Goal: Transaction & Acquisition: Download file/media

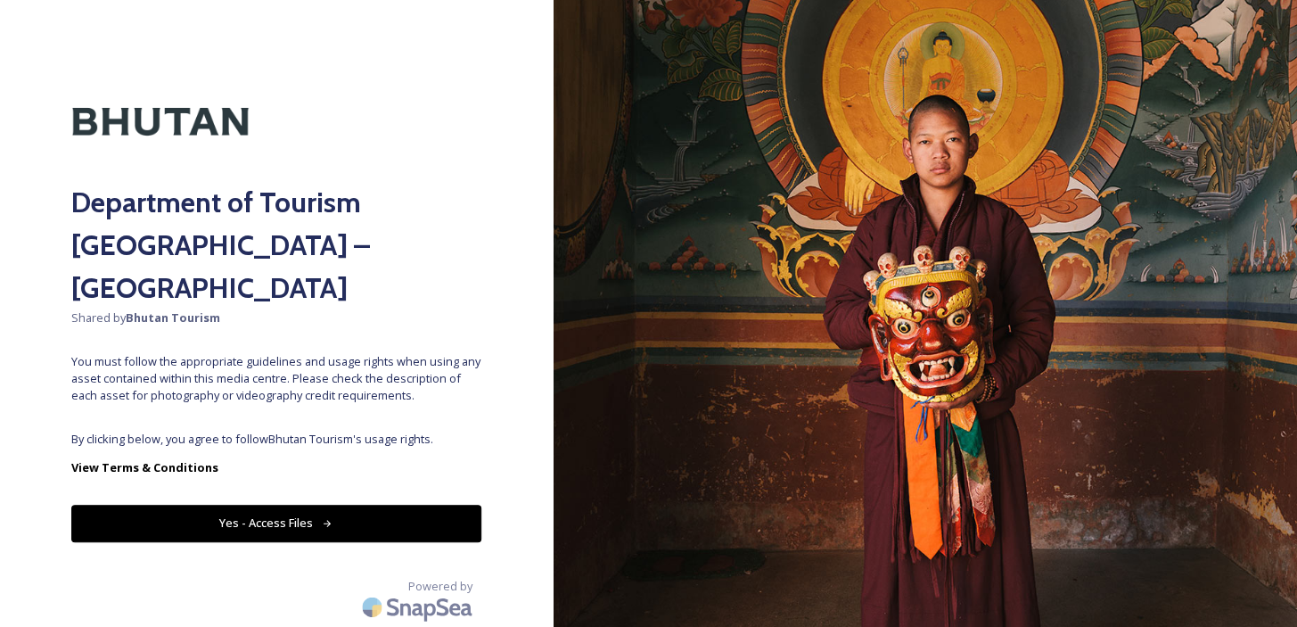
click at [270, 505] on button "Yes - Access Files" at bounding box center [276, 523] width 410 height 37
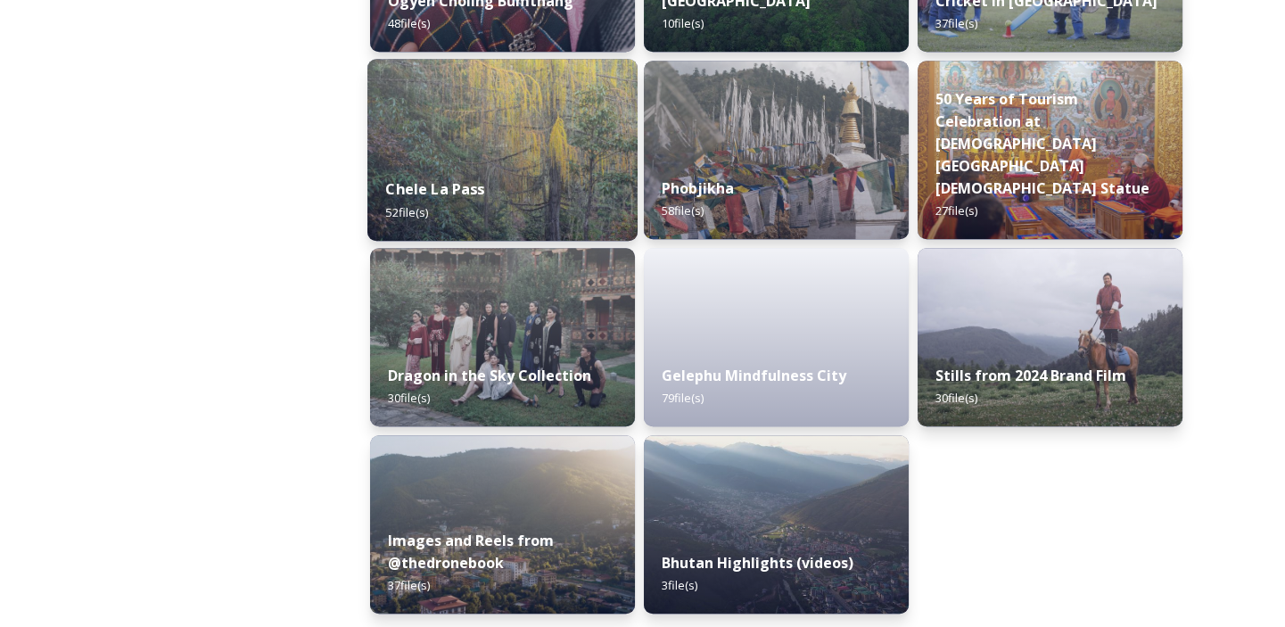
scroll to position [3038, 0]
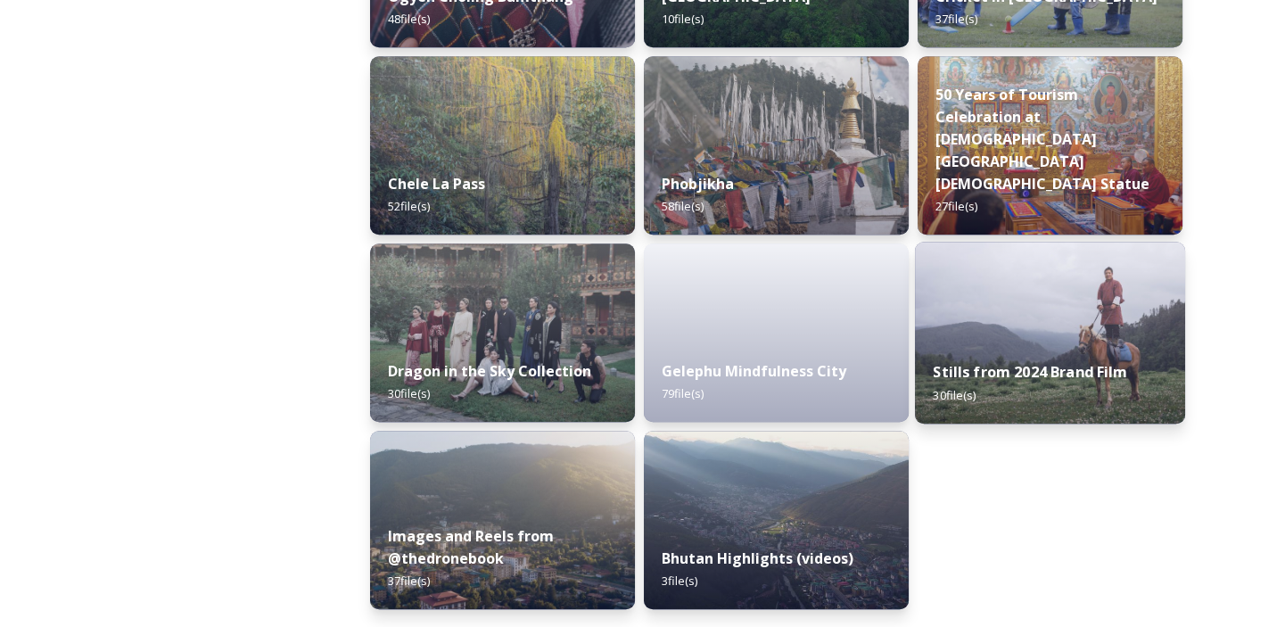
click at [1022, 385] on div "Stills from 2024 Brand Film 30 file(s)" at bounding box center [1050, 382] width 270 height 81
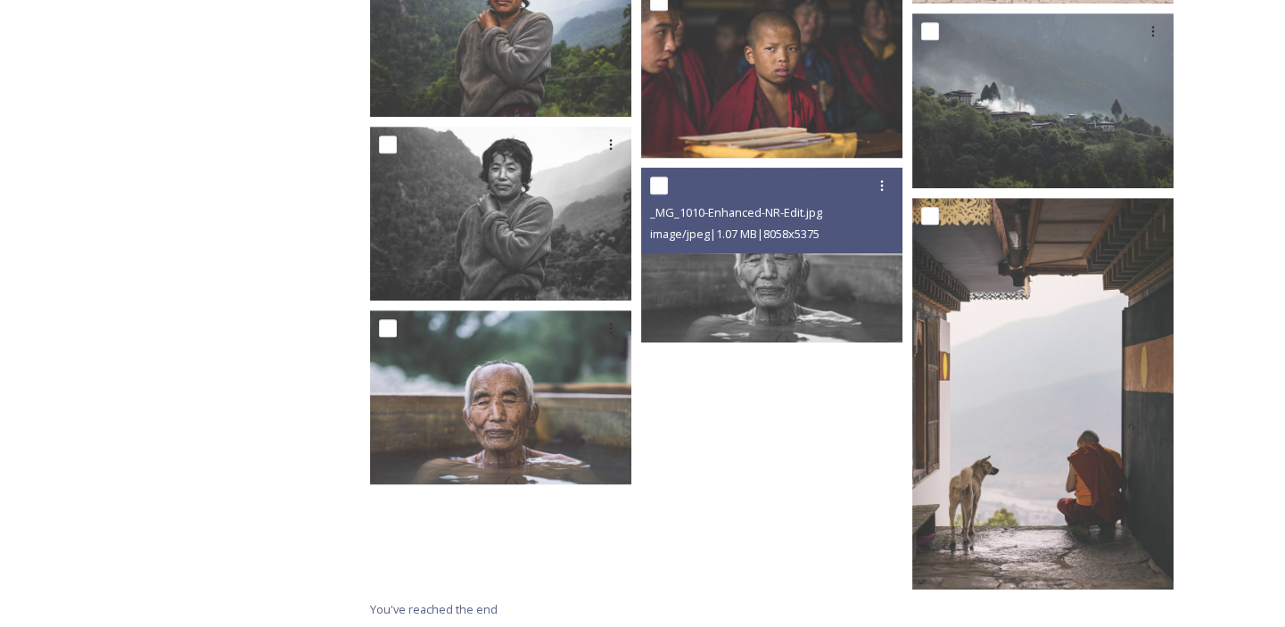
scroll to position [1828, 0]
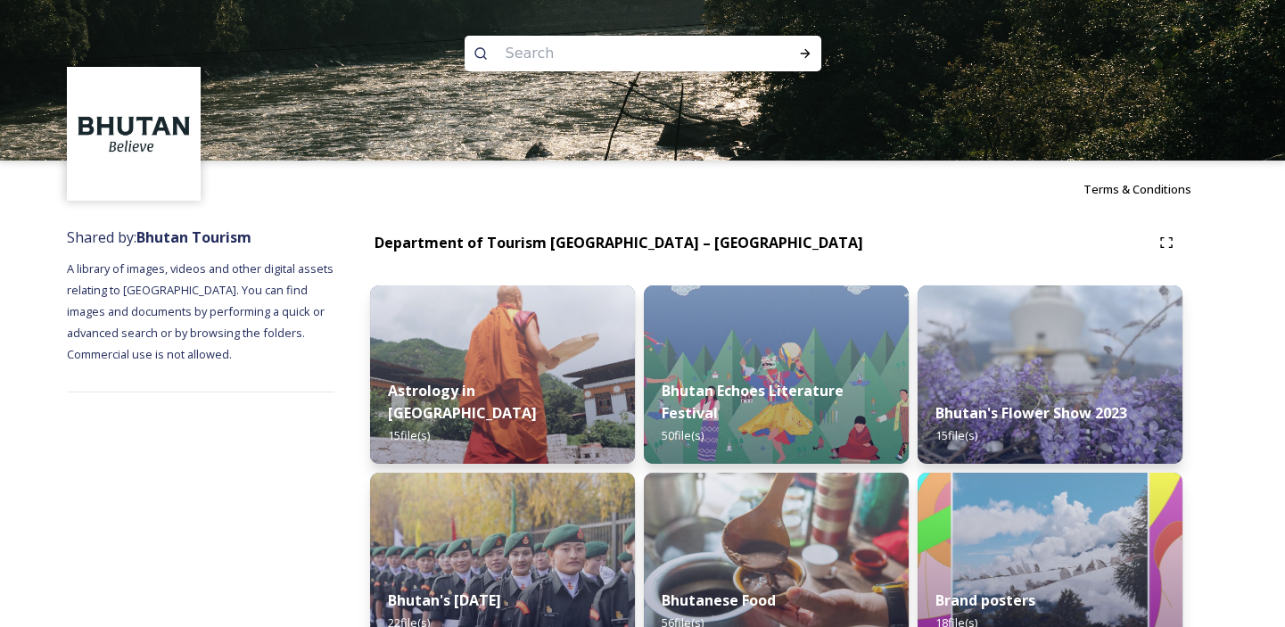
click at [542, 51] on input at bounding box center [619, 53] width 244 height 39
type input "video"
click at [812, 57] on div "Run Search" at bounding box center [805, 53] width 32 height 32
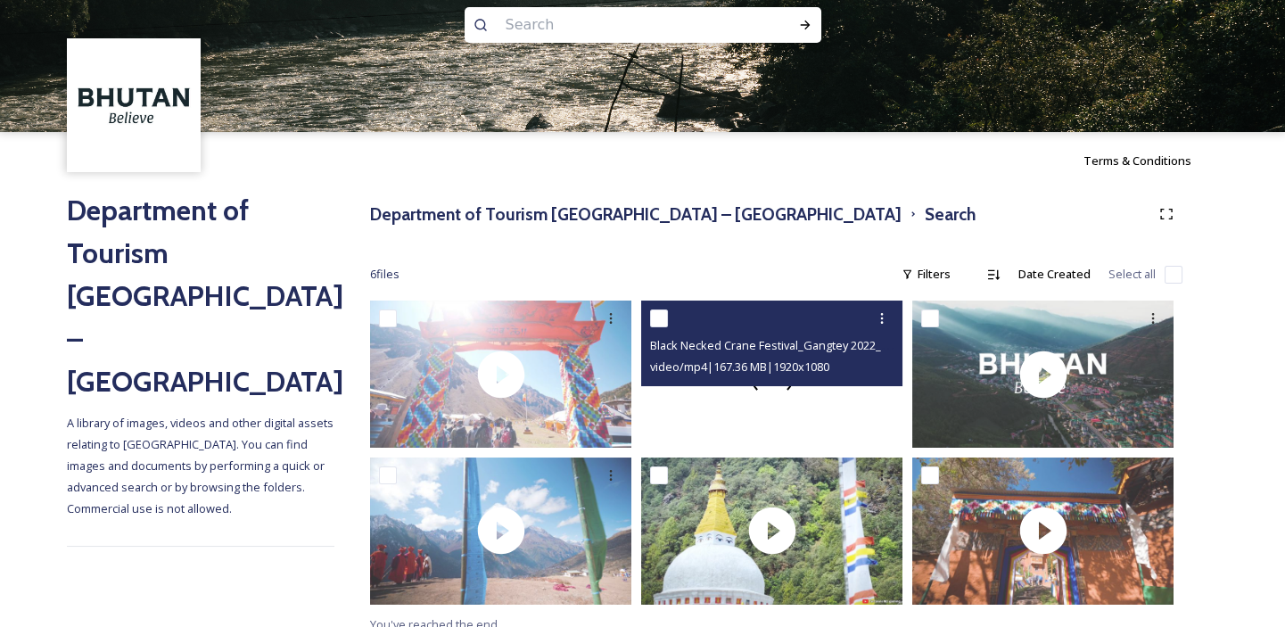
scroll to position [45, 0]
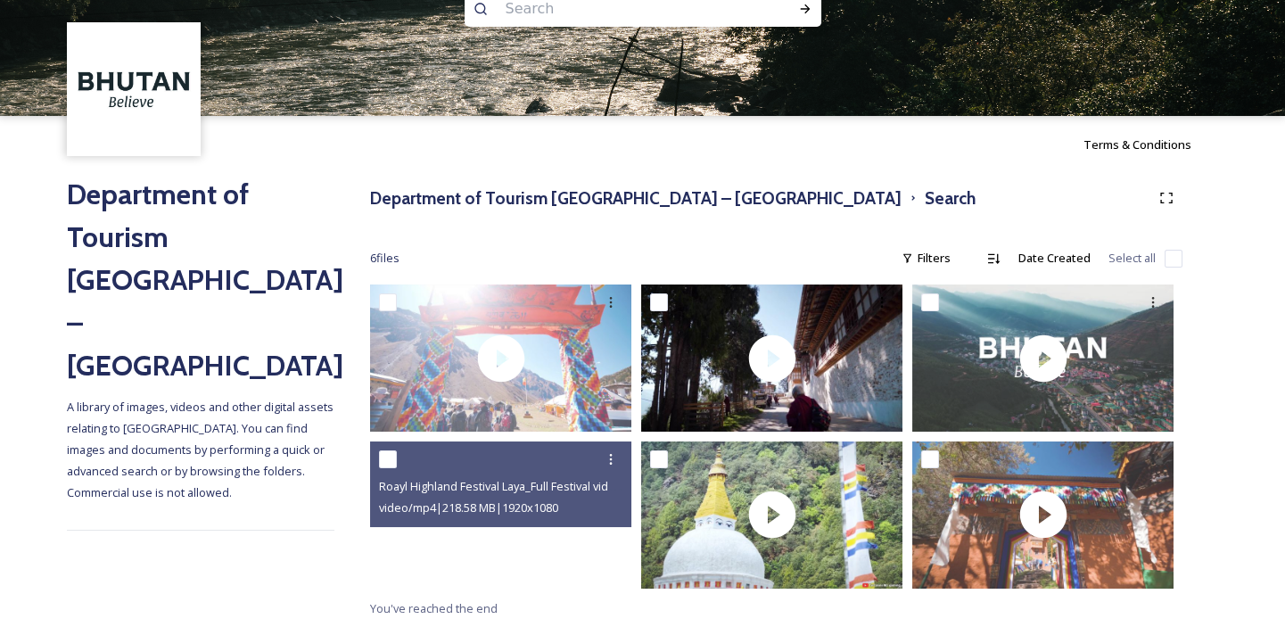
click at [517, 547] on video "Roayl Highland Festival Laya_Full Festival video.m4v" at bounding box center [500, 514] width 261 height 147
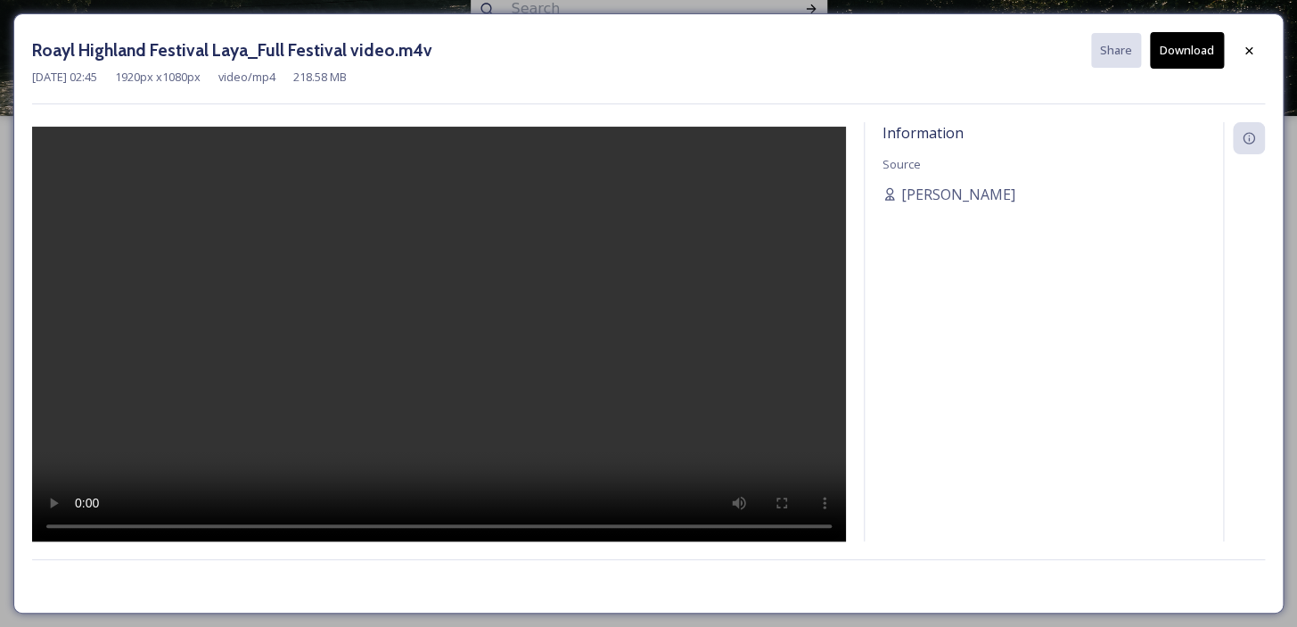
click at [1194, 45] on button "Download" at bounding box center [1187, 50] width 74 height 37
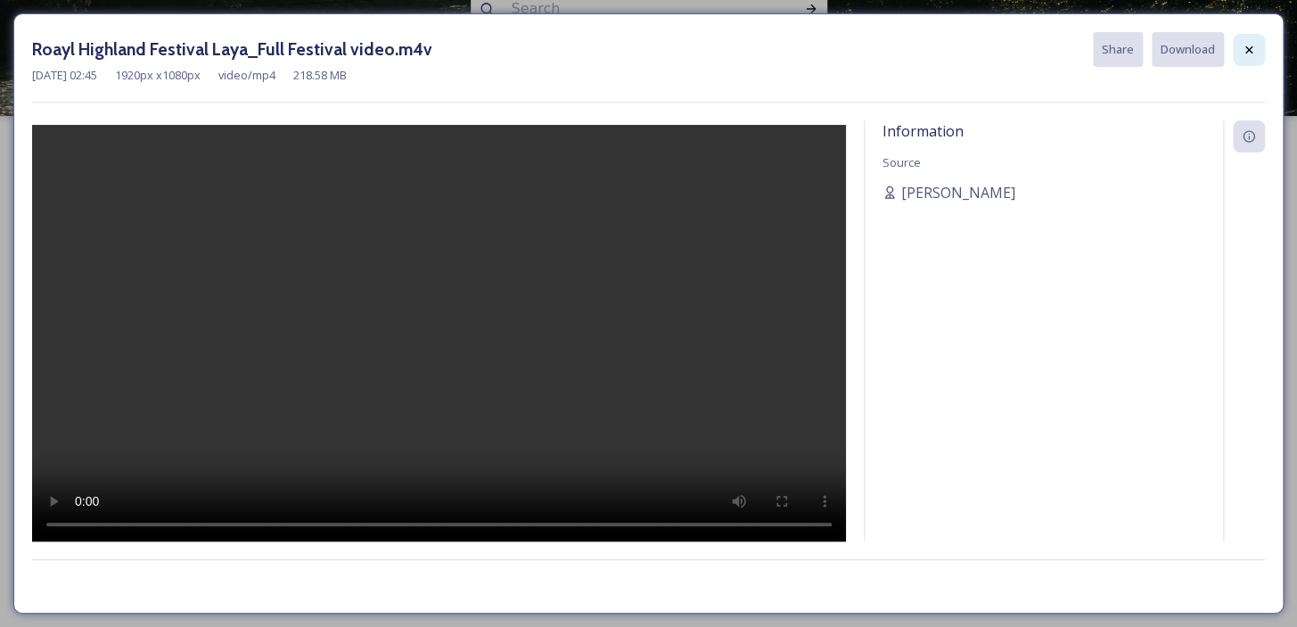
click at [1256, 36] on div at bounding box center [1249, 50] width 32 height 32
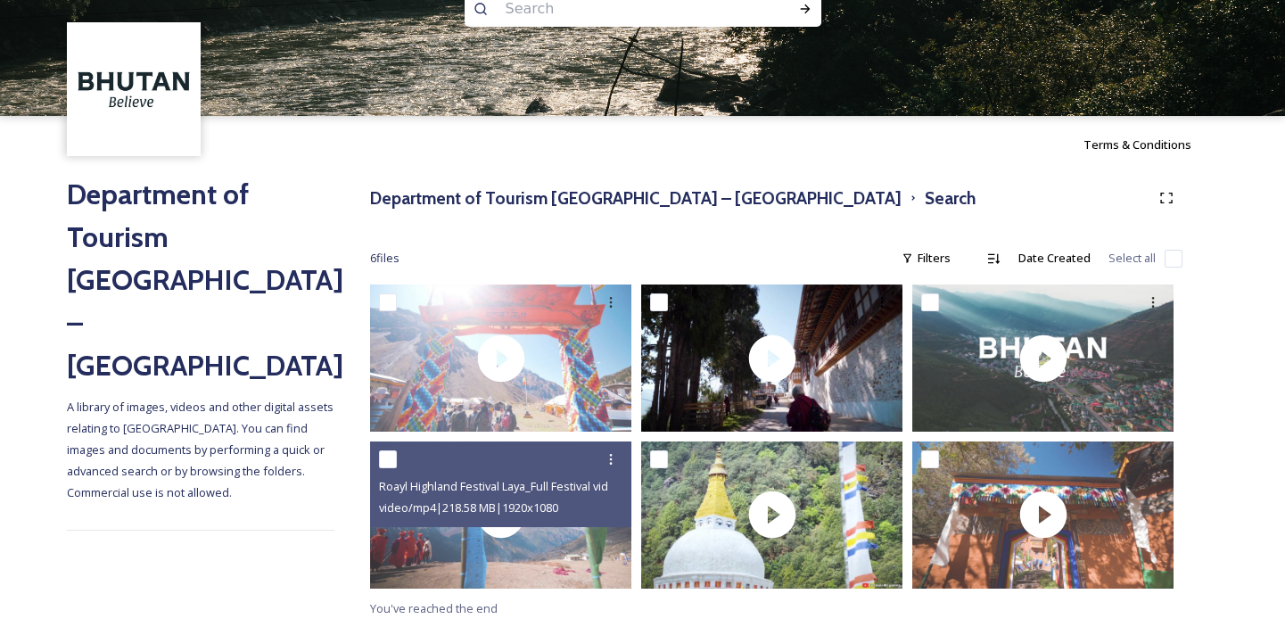
click at [1251, 45] on img at bounding box center [642, 35] width 1285 height 161
